Goal: Information Seeking & Learning: Understand process/instructions

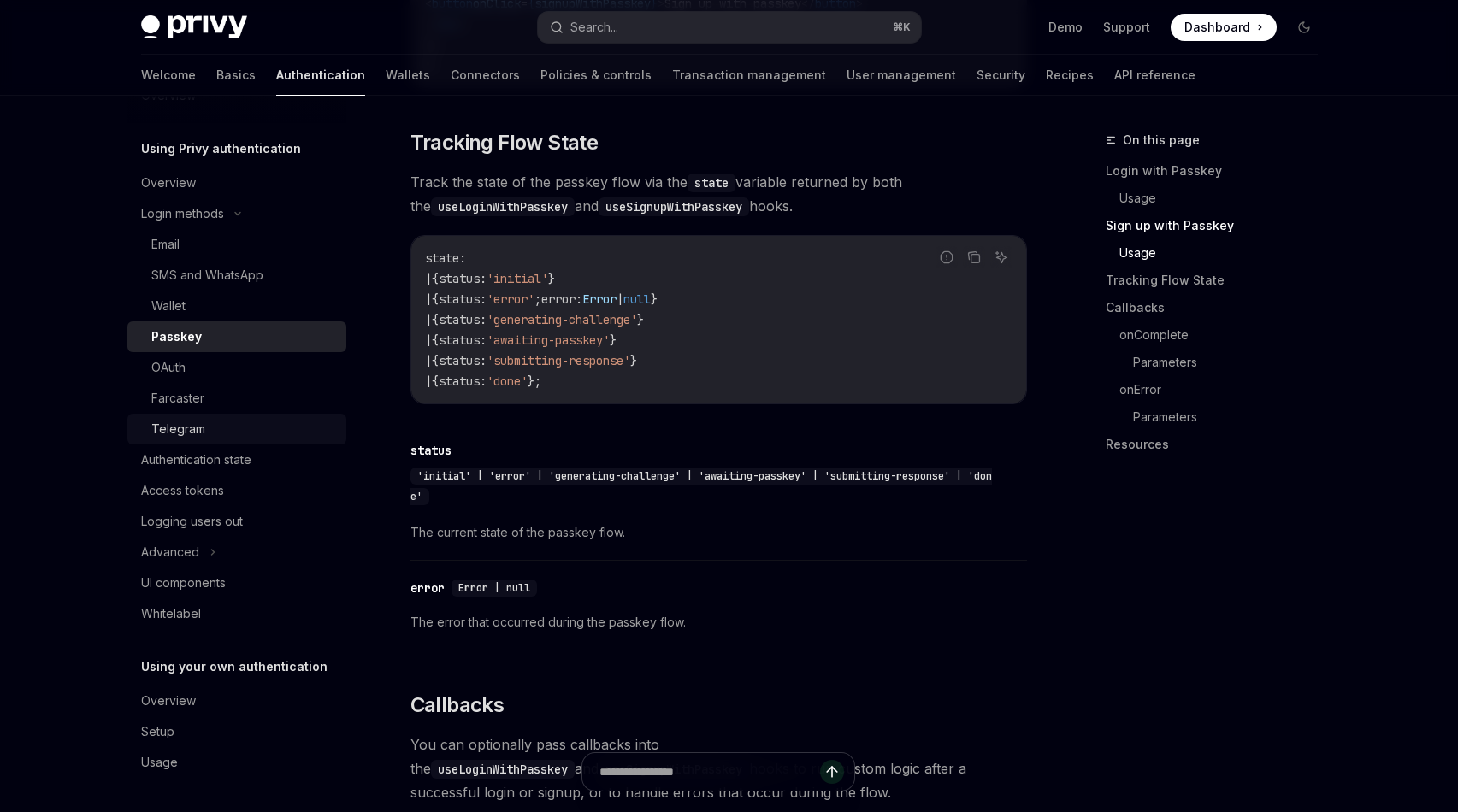
scroll to position [1640, 0]
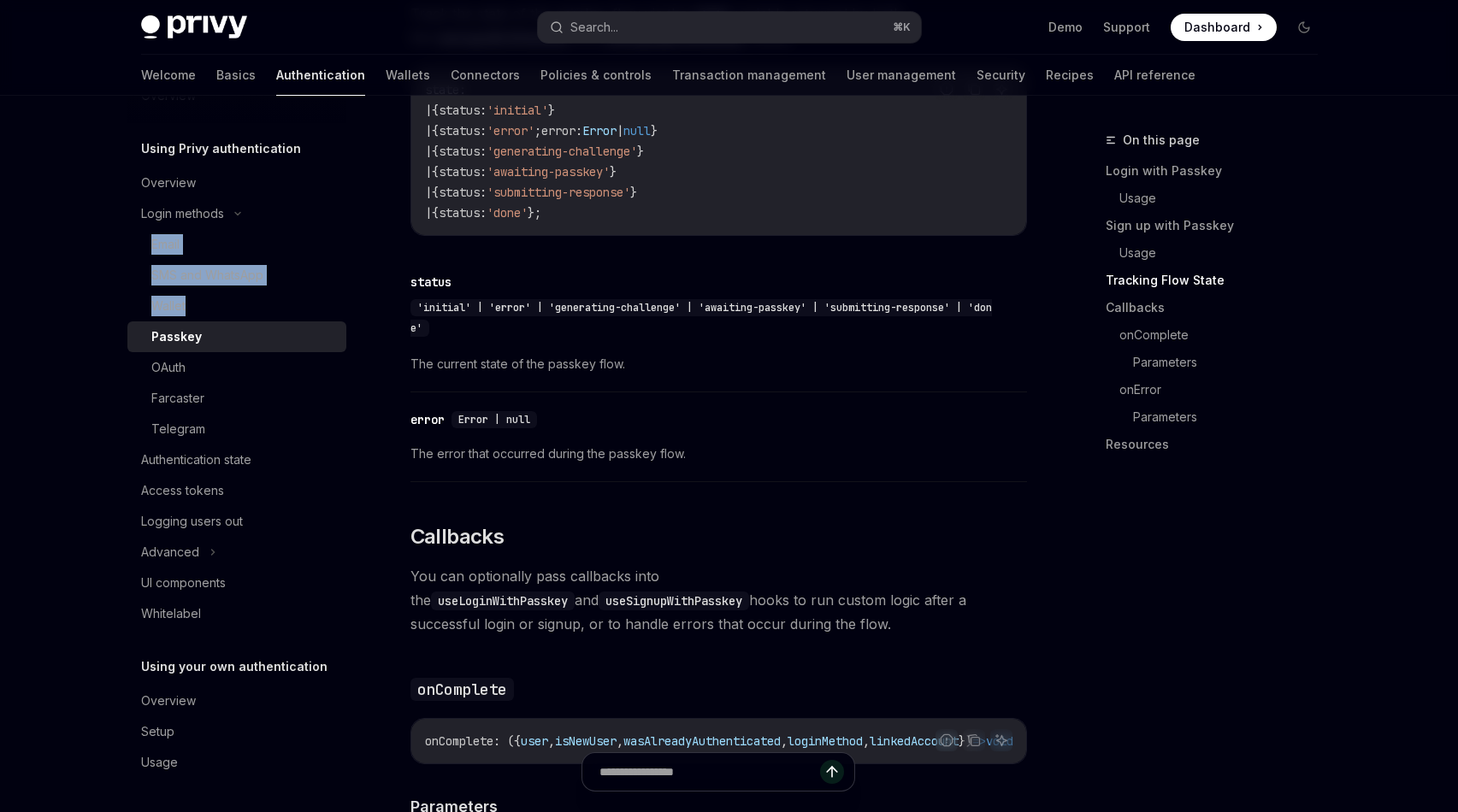
drag, startPoint x: 365, startPoint y: 285, endPoint x: 357, endPoint y: 223, distance: 62.5
click at [357, 225] on div "Overview Using Privy authentication Overview Login methods Email SMS and WhatsA…" at bounding box center [250, 454] width 246 height 717
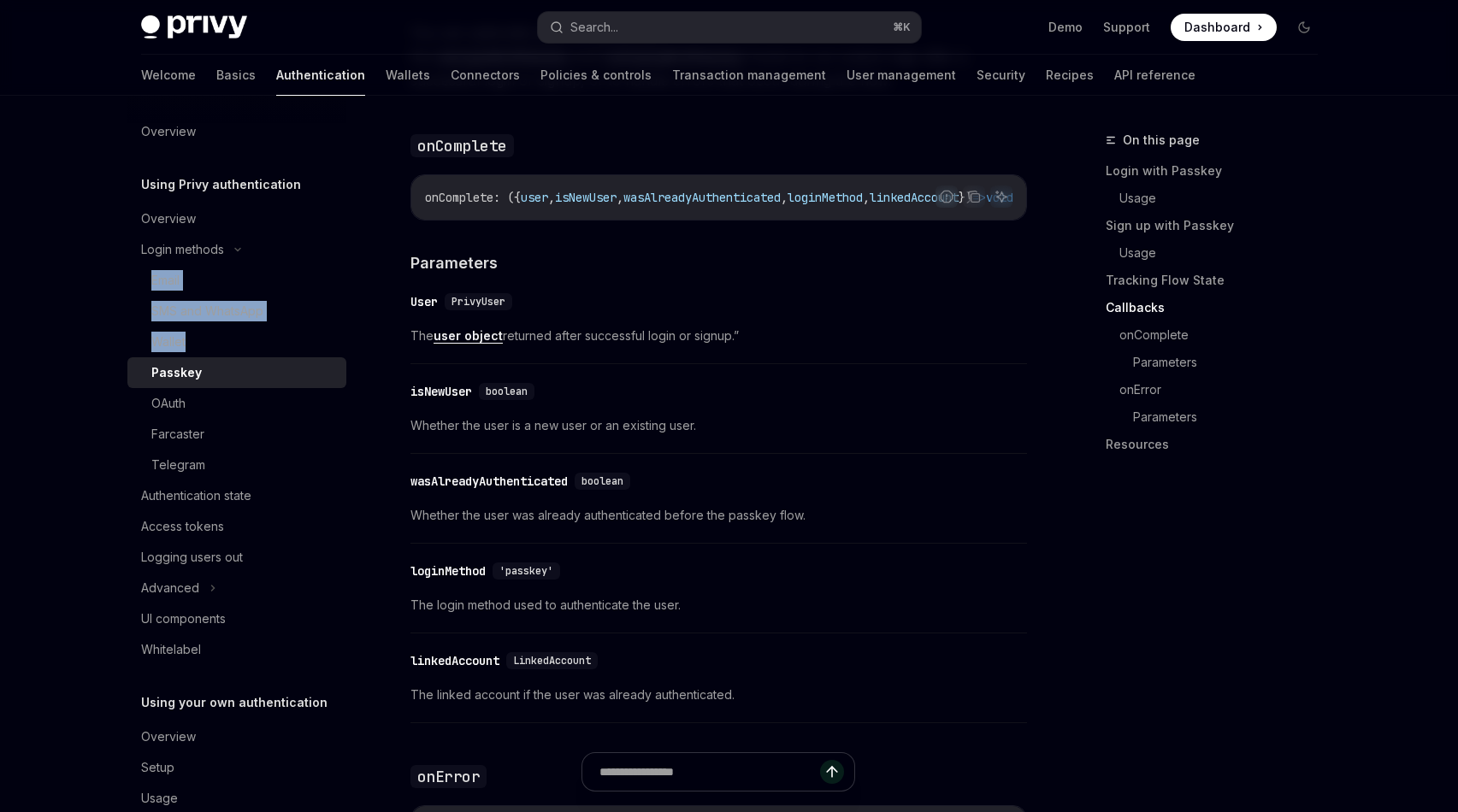
scroll to position [0, 0]
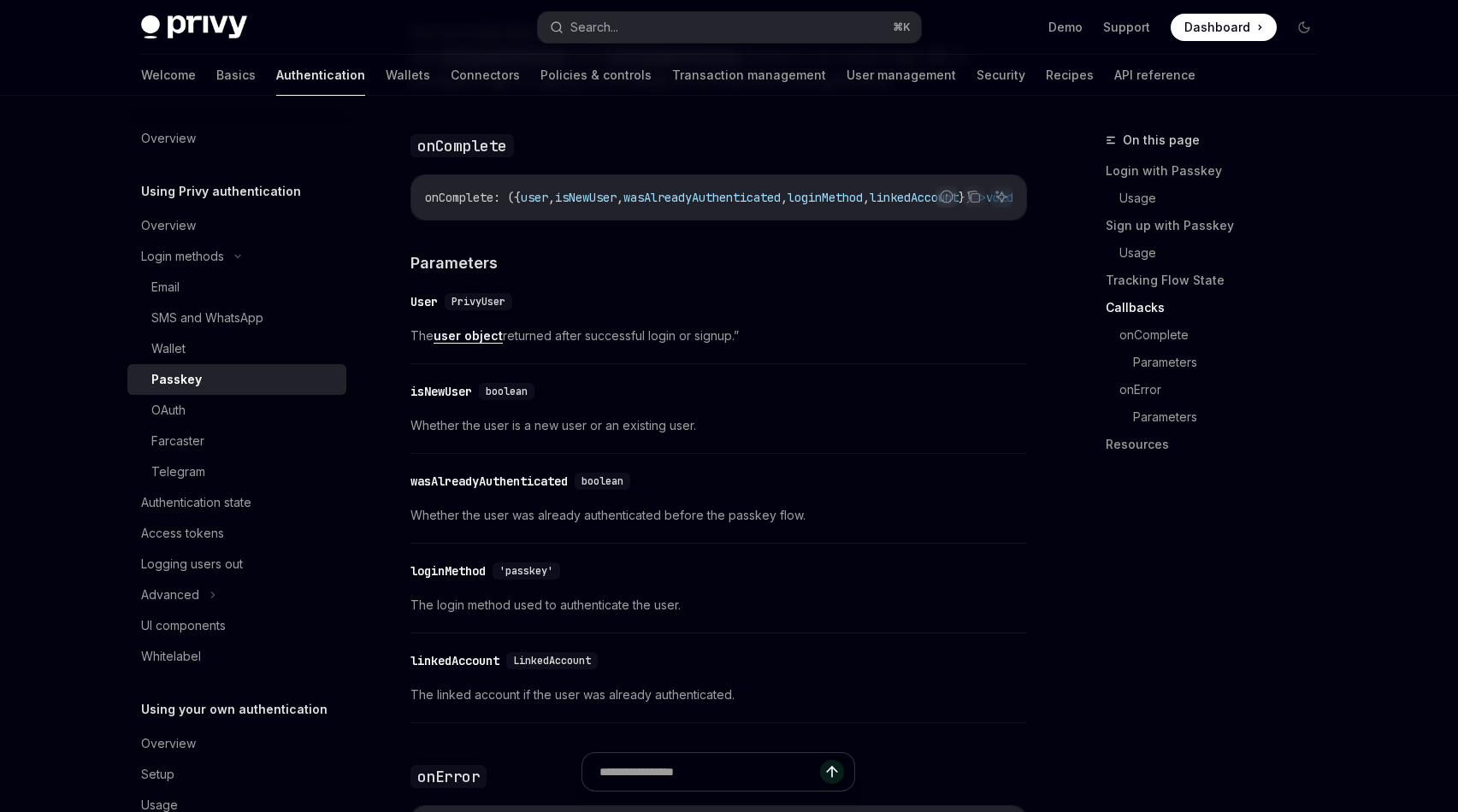
click at [1095, 419] on div "On this page Login with Passkey Usage Sign up with Passkey Usage Tracking Flow …" at bounding box center [1201, 300] width 260 height 342
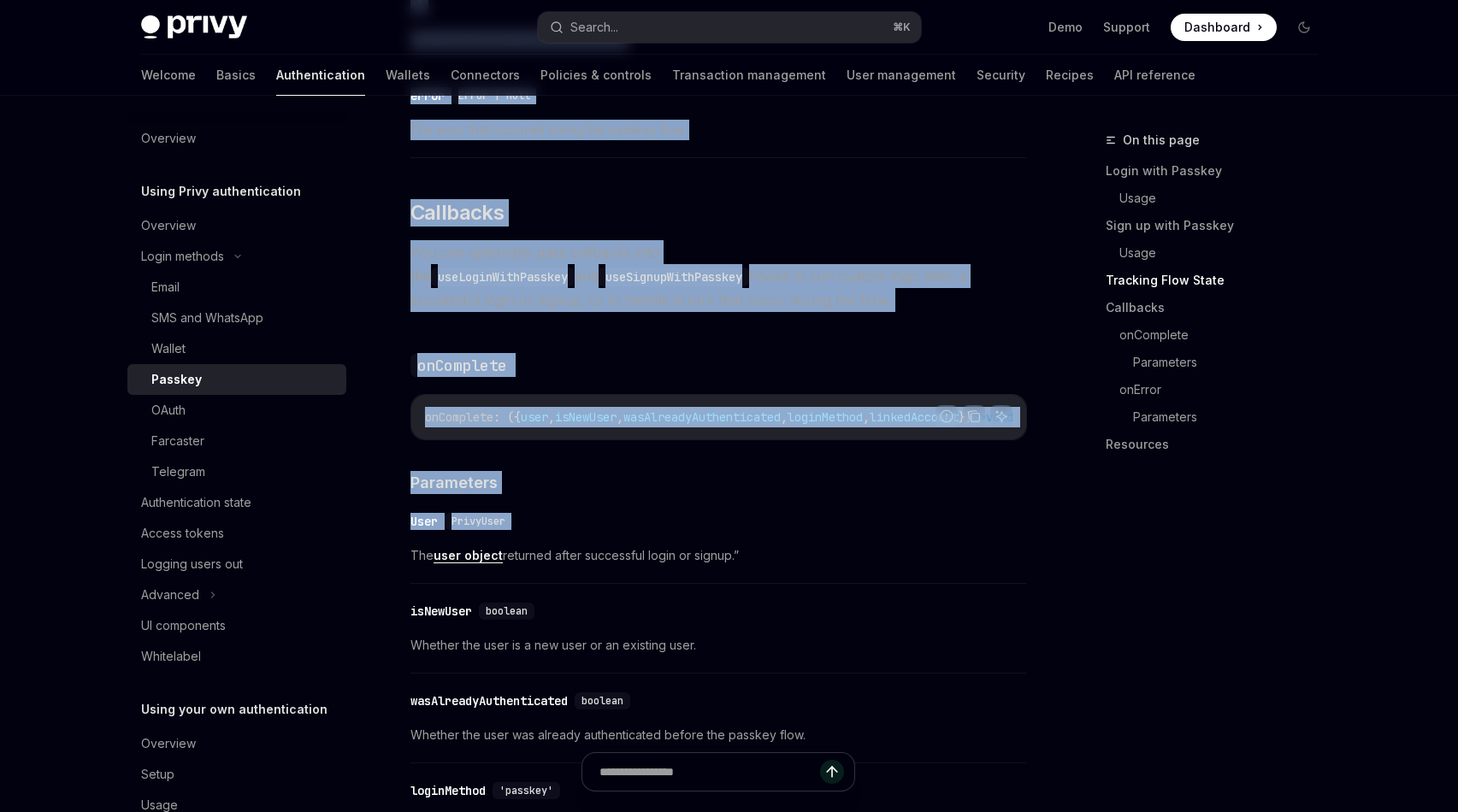
scroll to position [1967, 0]
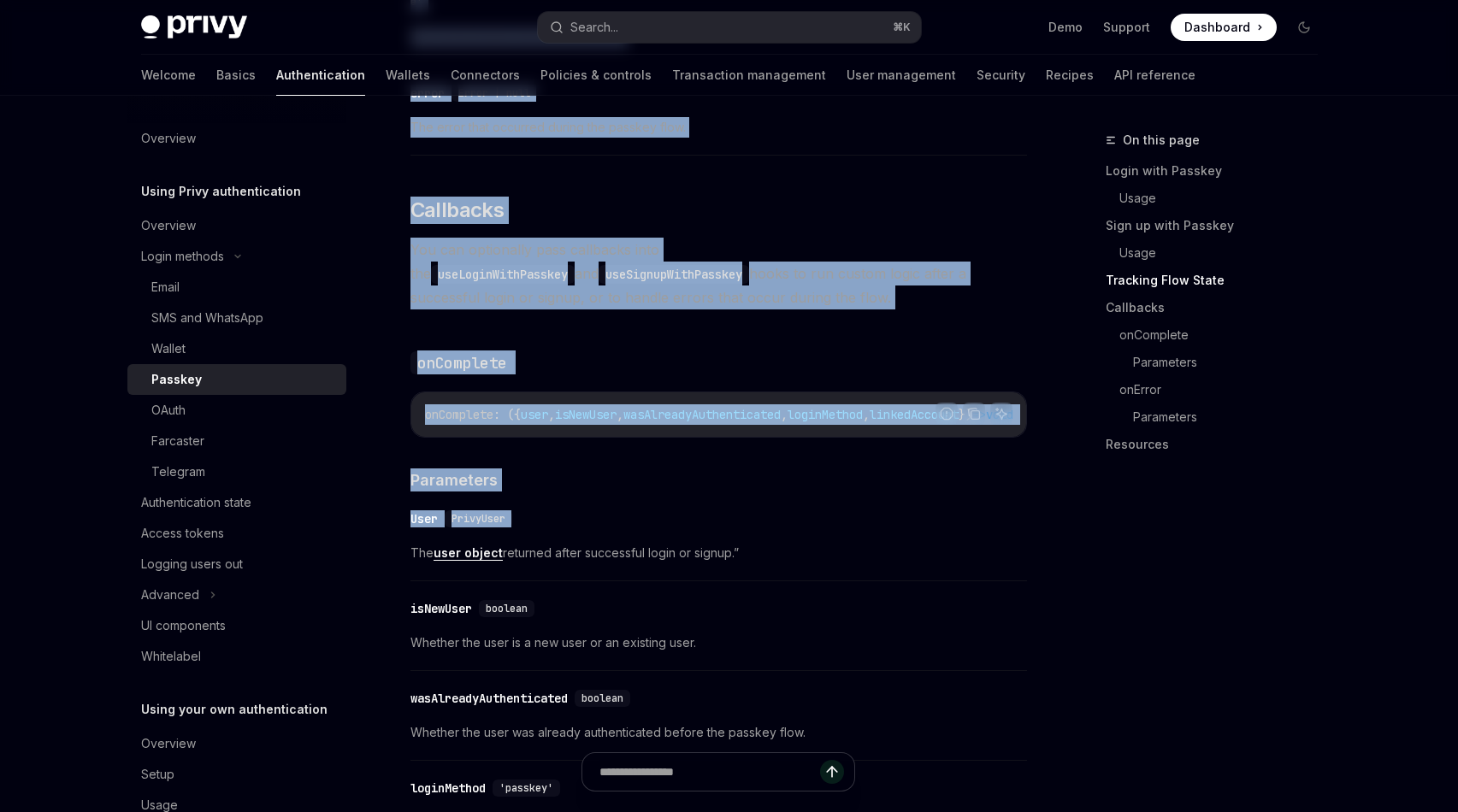
drag, startPoint x: 418, startPoint y: 181, endPoint x: 924, endPoint y: 561, distance: 632.8
copy div "loremi { dolOrsitAmetConsect } adip '@elits-do/eiusm-temp' ; incidi utlabor etd…"
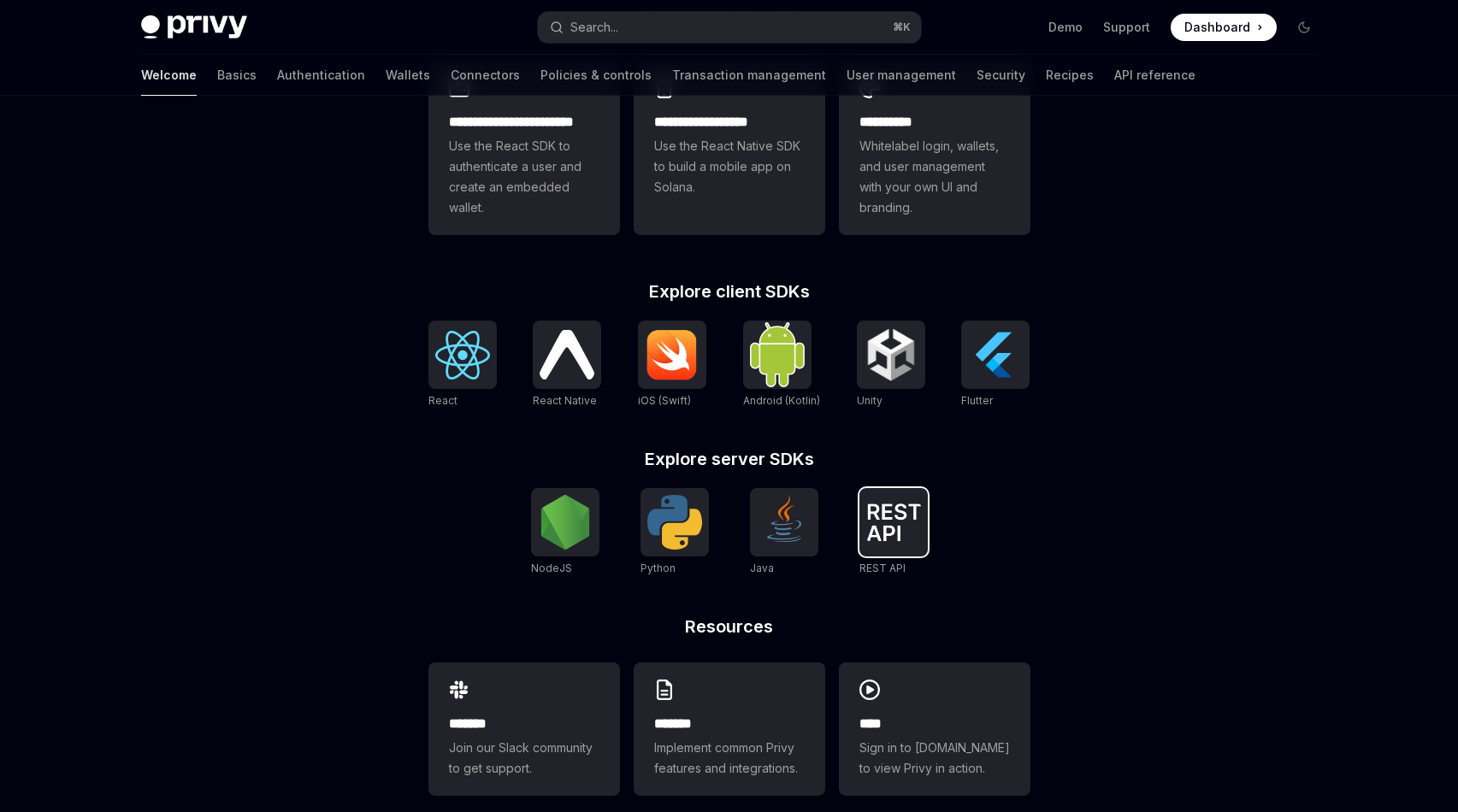
scroll to position [547, 0]
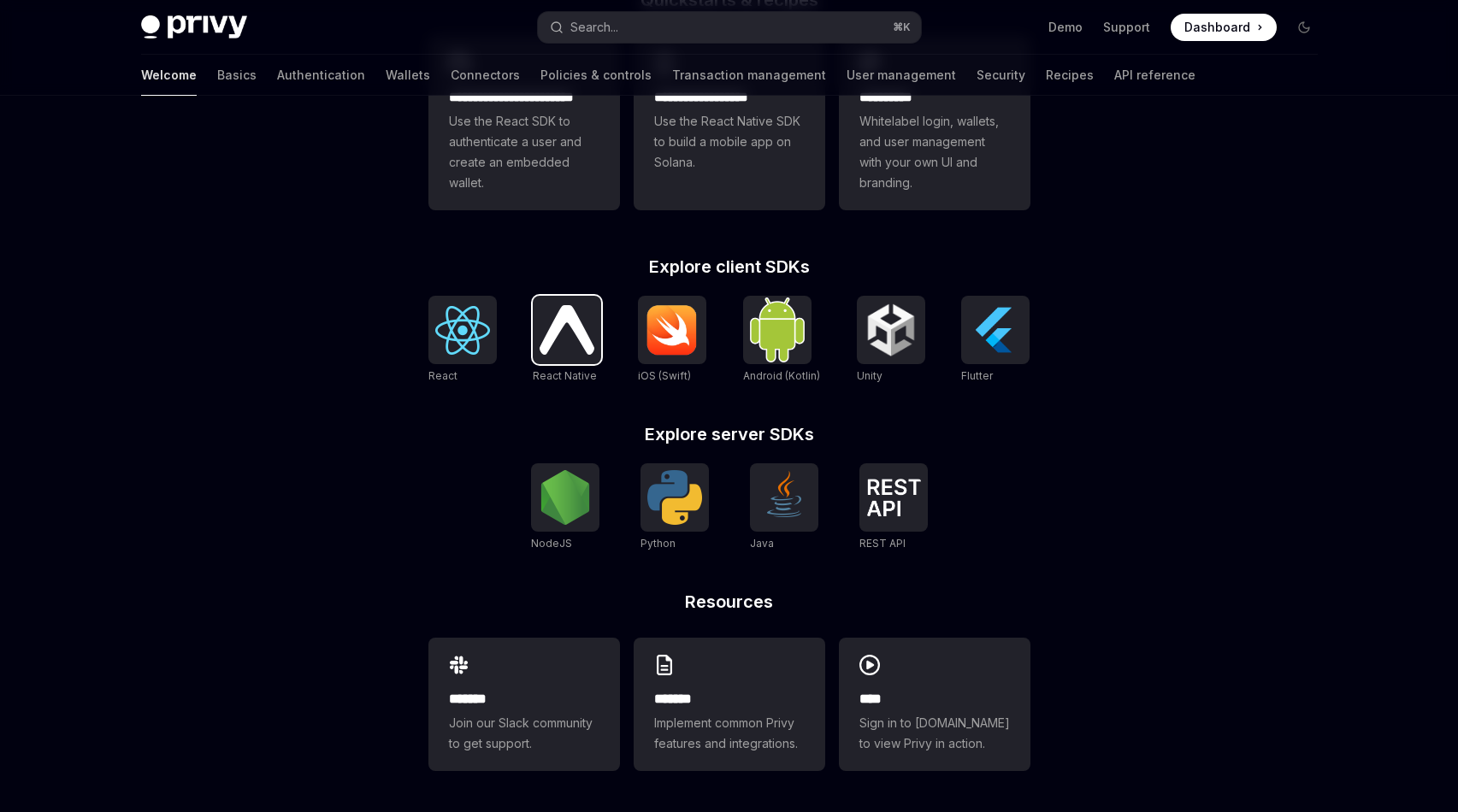
click at [580, 333] on img at bounding box center [567, 329] width 55 height 49
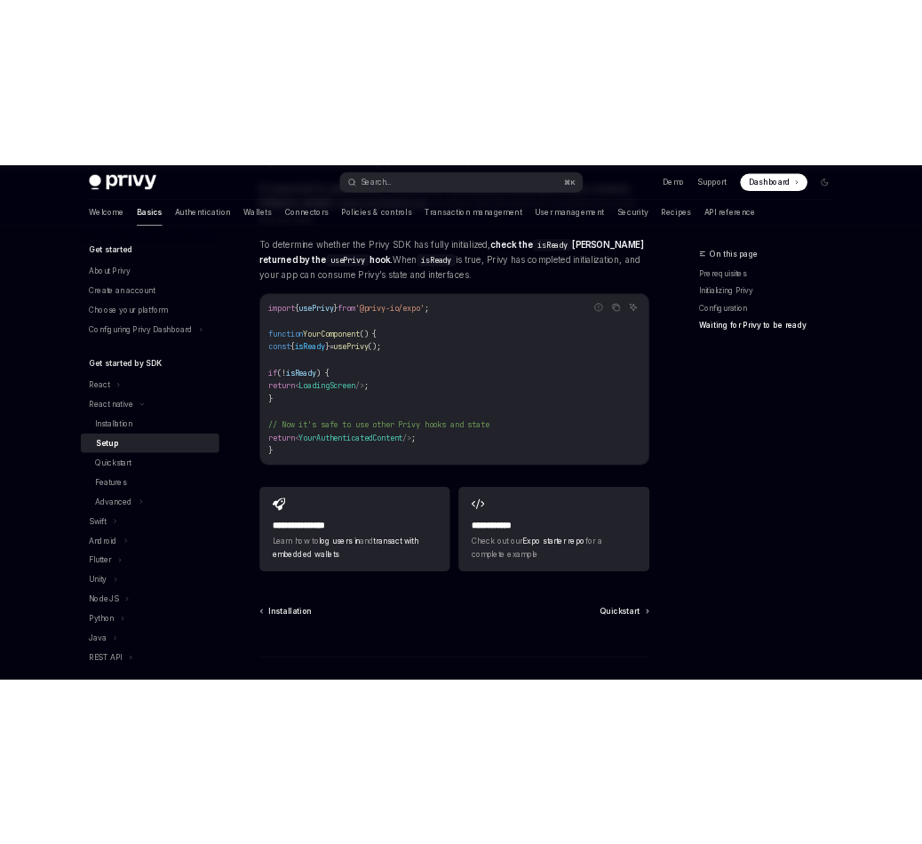
scroll to position [1613, 0]
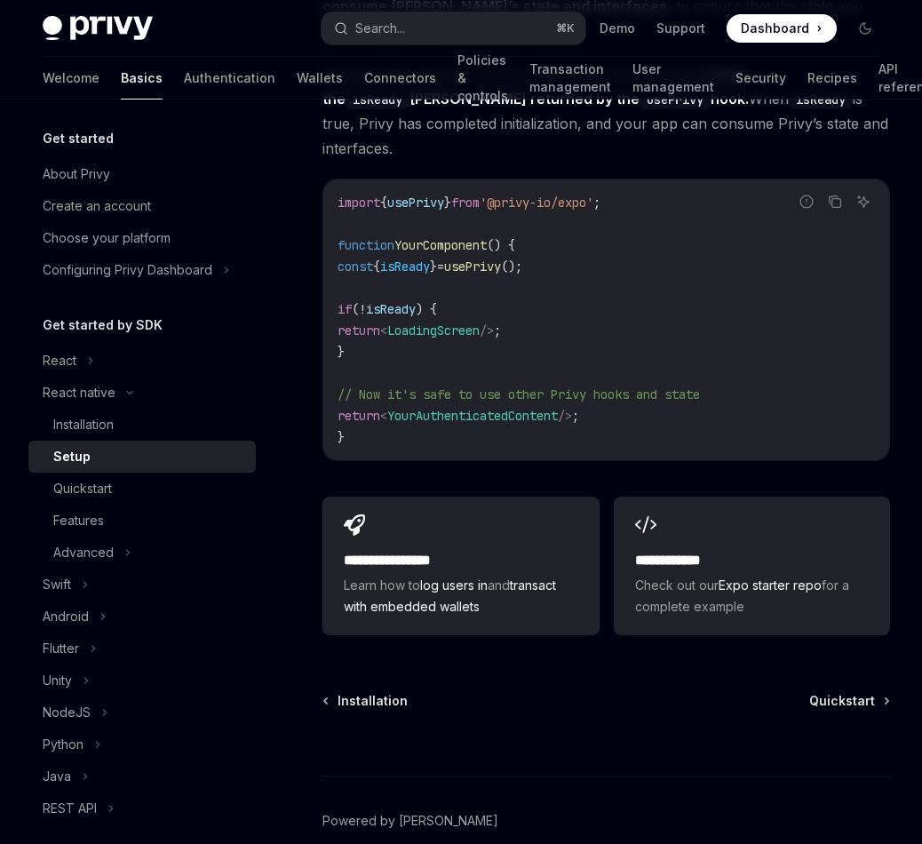
type textarea "*"
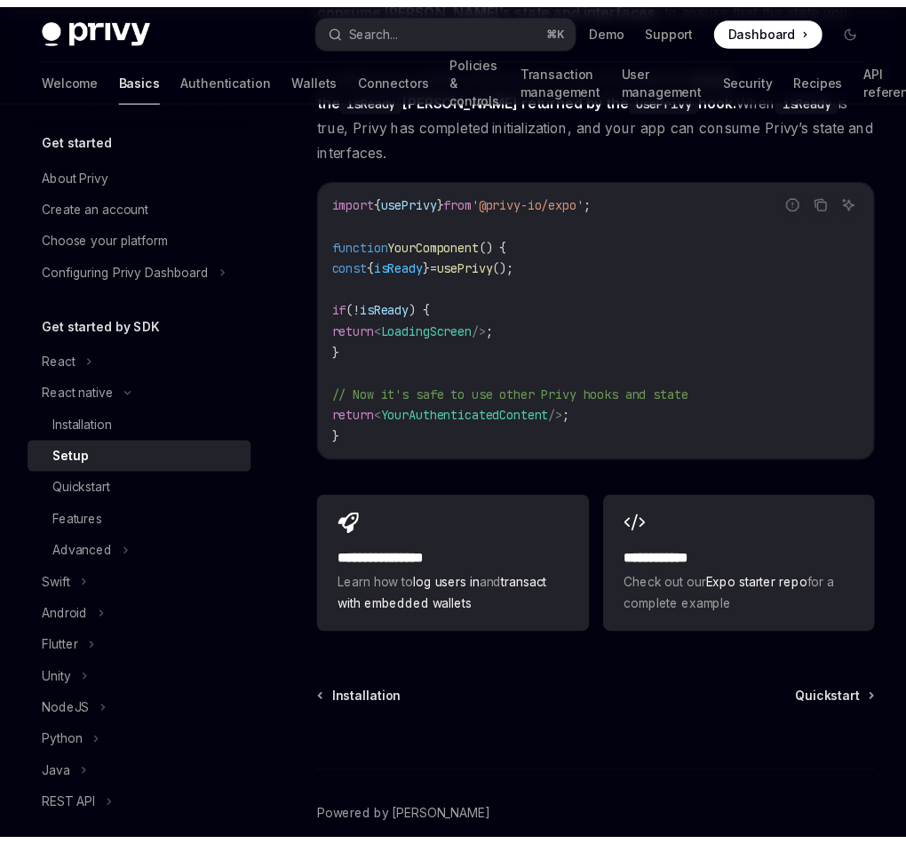
scroll to position [1492, 0]
